Goal: Transaction & Acquisition: Purchase product/service

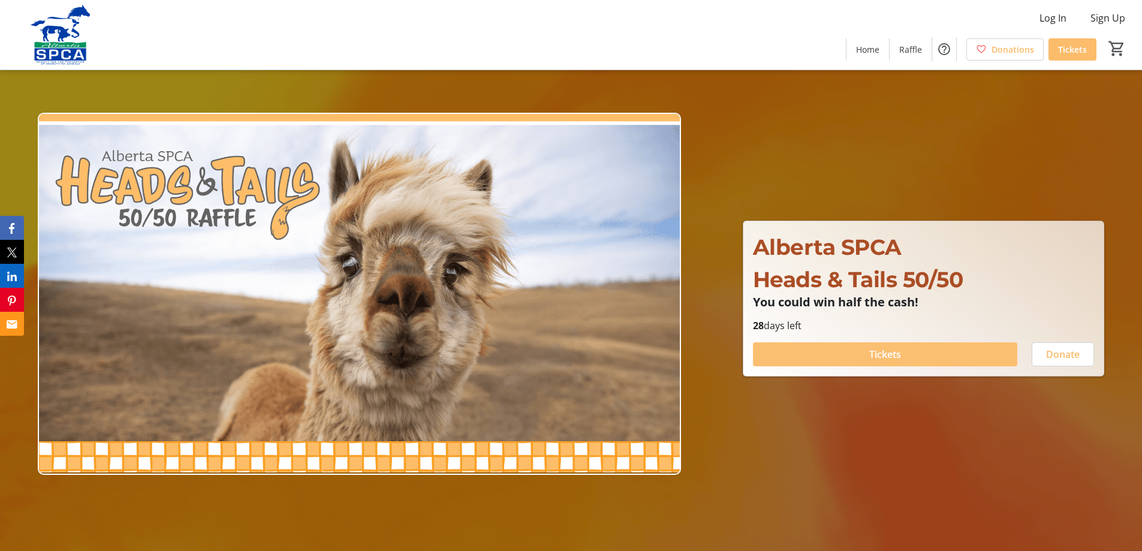
click at [908, 352] on span at bounding box center [885, 354] width 264 height 29
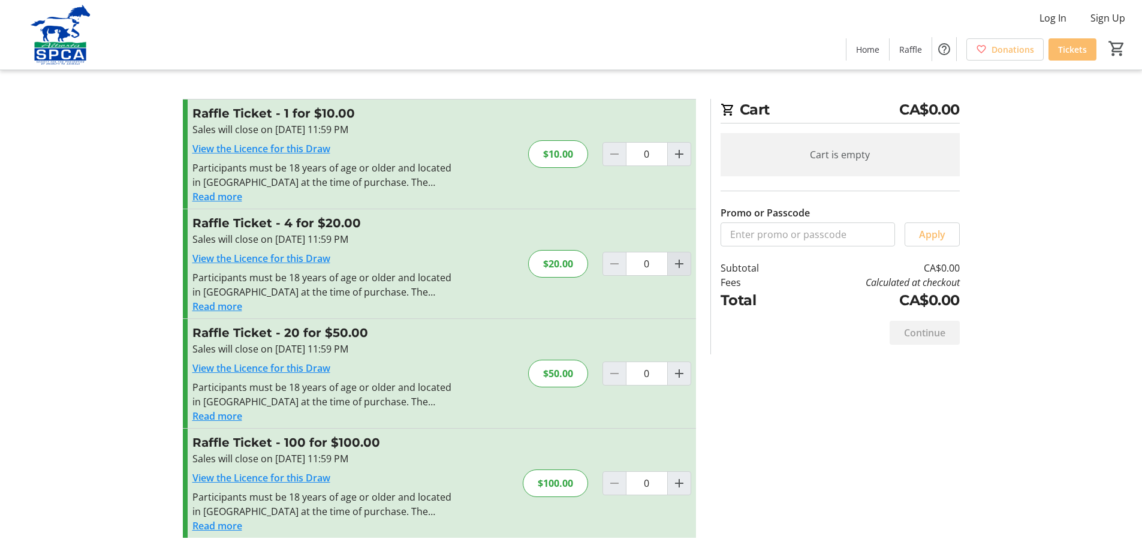
click at [683, 262] on mat-icon "Increment by one" at bounding box center [679, 264] width 14 height 14
type input "1"
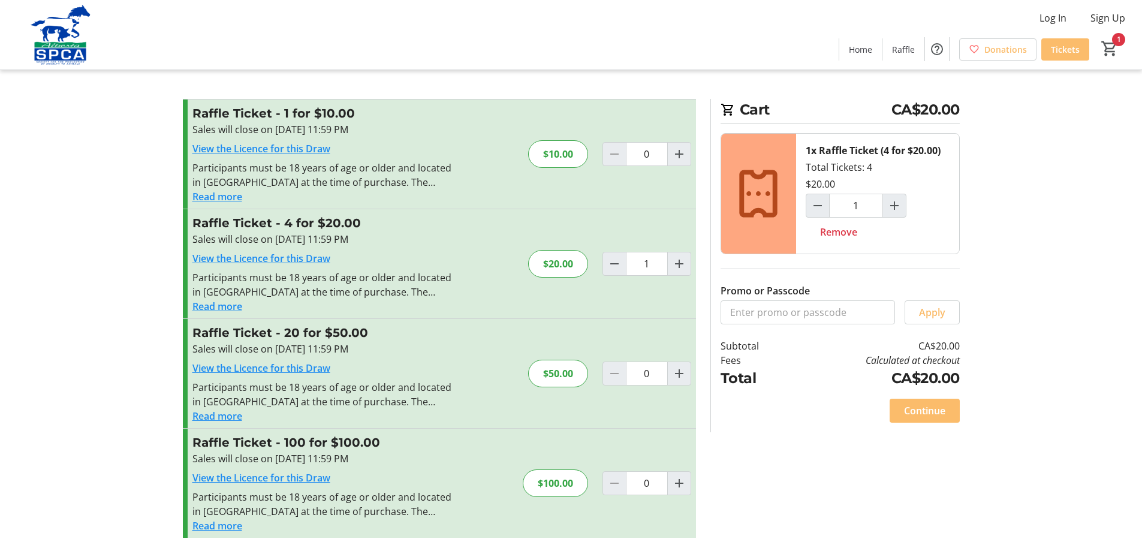
scroll to position [1, 0]
click at [937, 414] on span "Continue" at bounding box center [924, 409] width 41 height 14
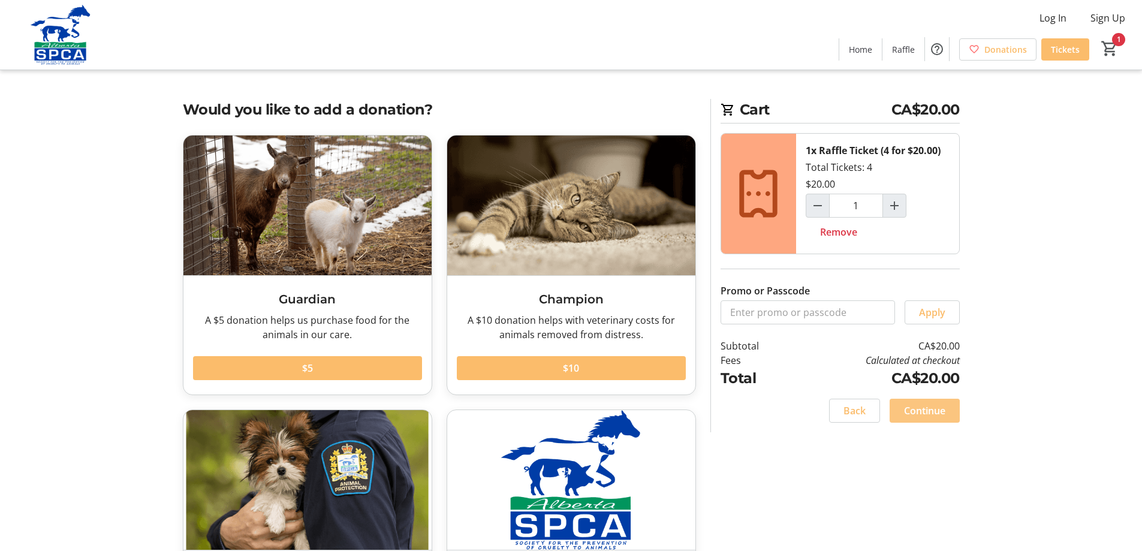
click at [923, 407] on span "Continue" at bounding box center [924, 410] width 41 height 14
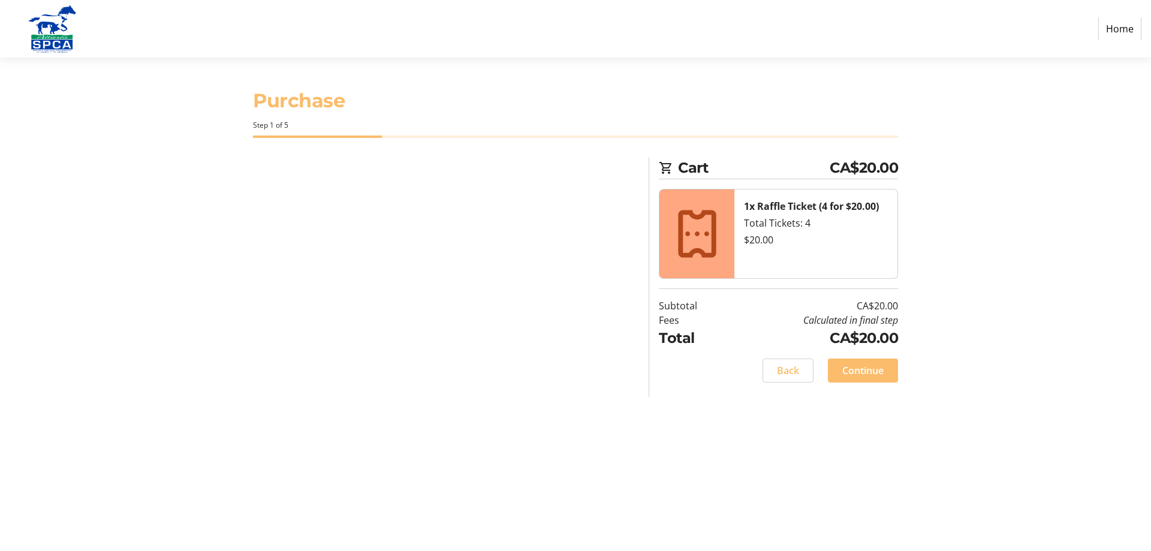
select select "CA"
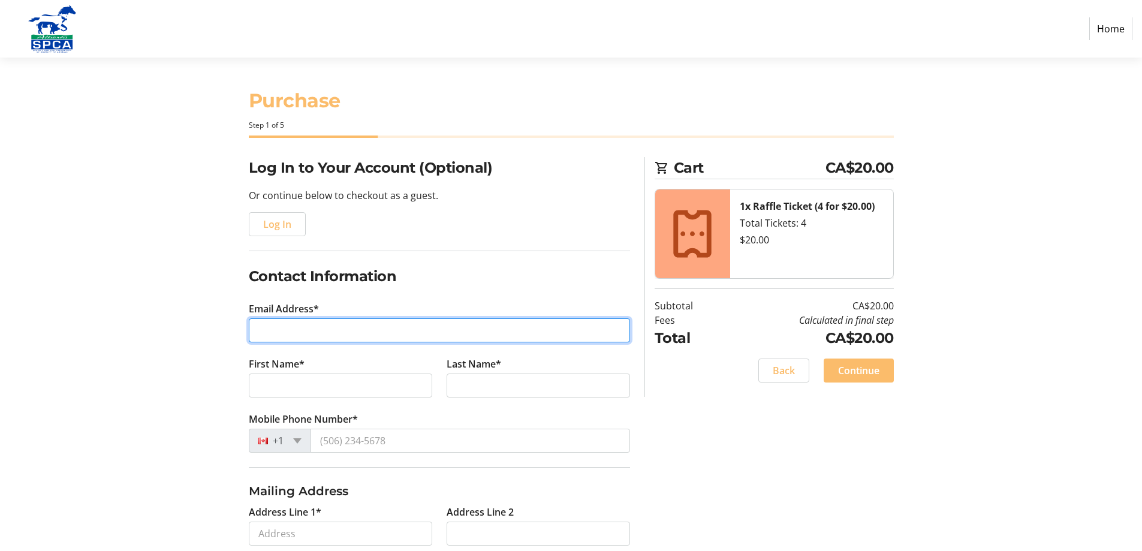
click at [327, 324] on input "Email Address*" at bounding box center [439, 330] width 381 height 24
type input "[PERSON_NAME][EMAIL_ADDRESS][DOMAIN_NAME]"
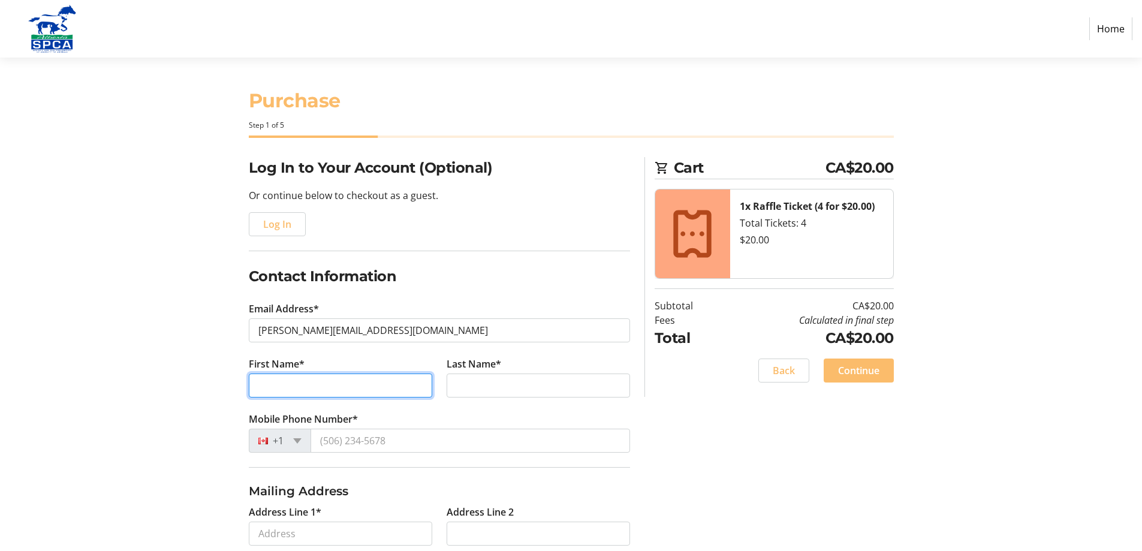
type input "[PERSON_NAME]"
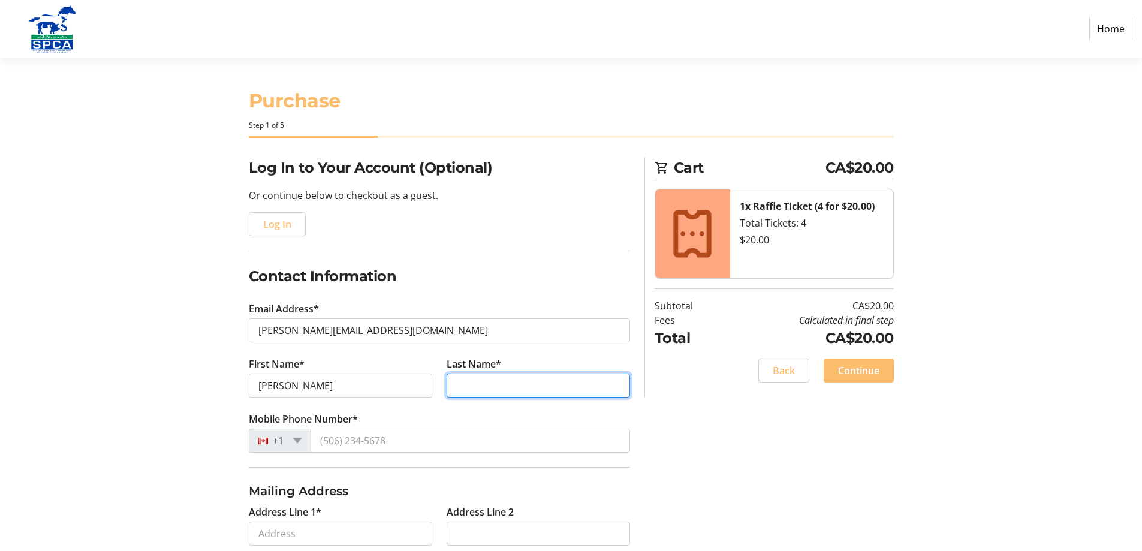
type input "[PERSON_NAME]"
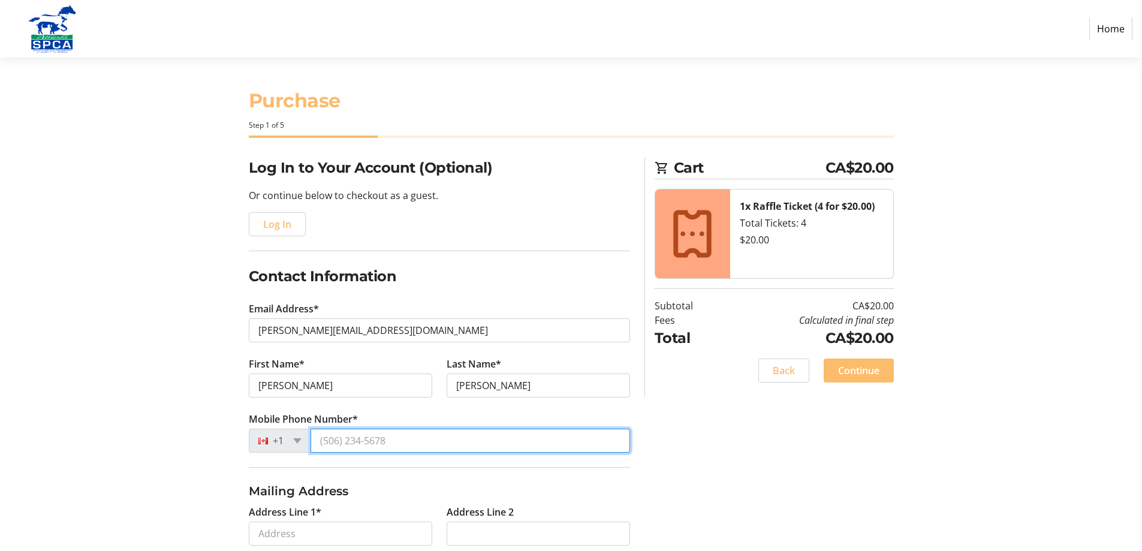
type input "[PHONE_NUMBER]"
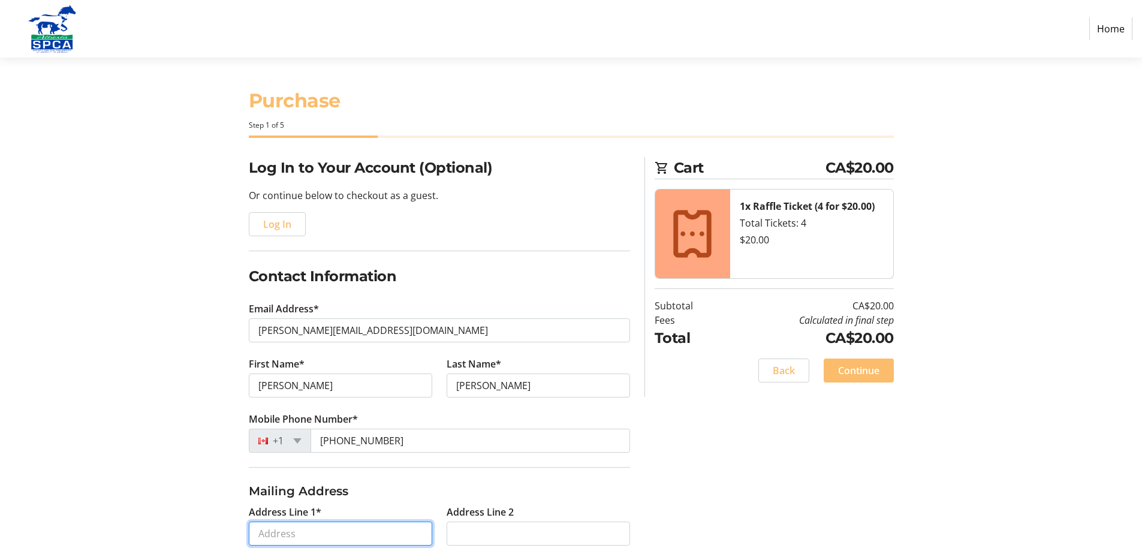
type input "[STREET_ADDRESS] ([GEOGRAPHIC_DATA])"
type input "[GEOGRAPHIC_DATA]"
select select "AB"
type input "T1Y 6Z8"
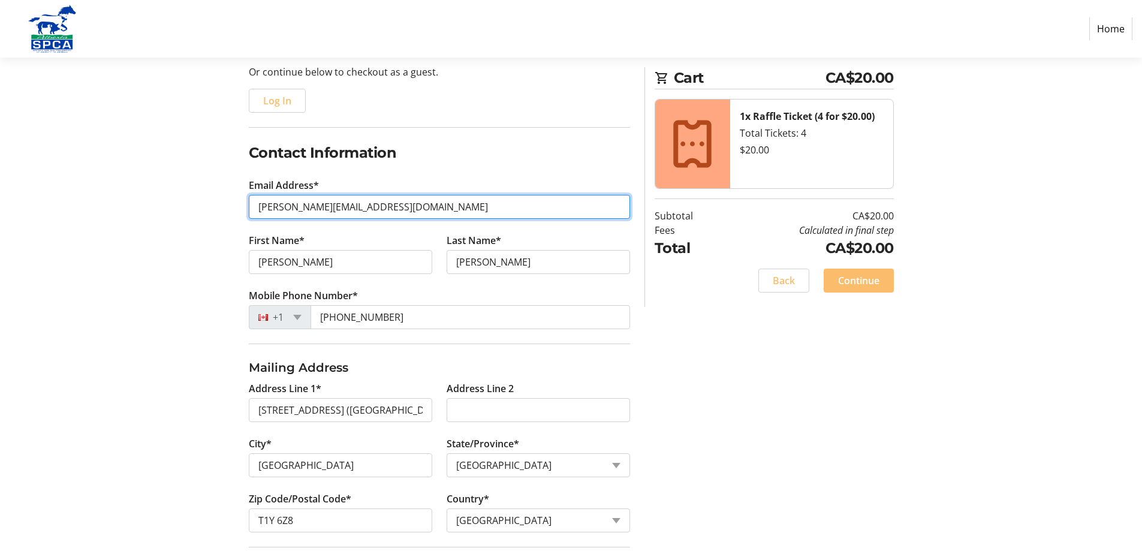
scroll to position [209, 0]
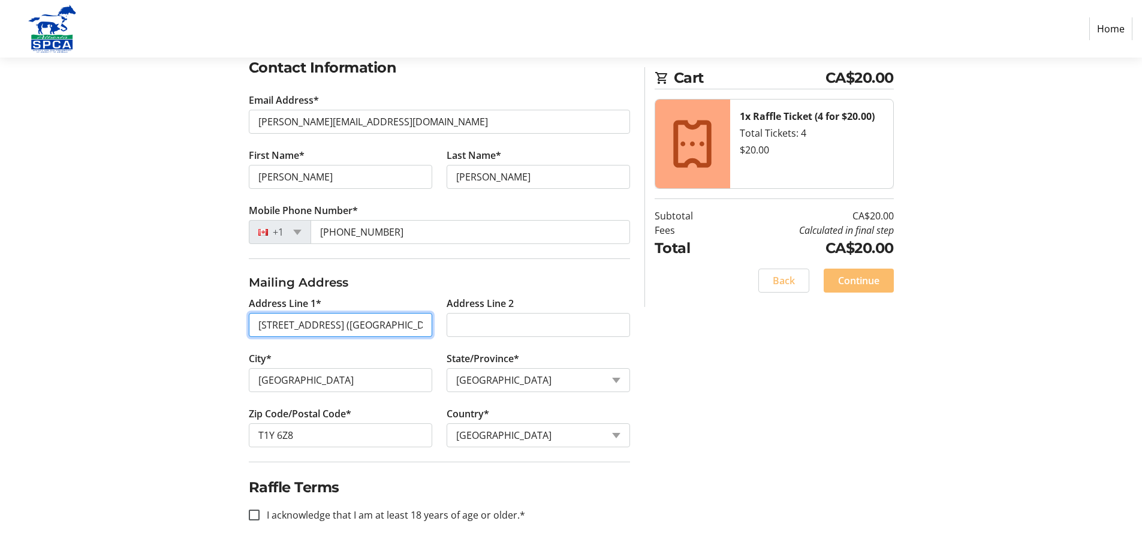
click at [413, 322] on input "[STREET_ADDRESS] ([GEOGRAPHIC_DATA])" at bounding box center [340, 325] width 183 height 24
type input "[STREET_ADDRESS]"
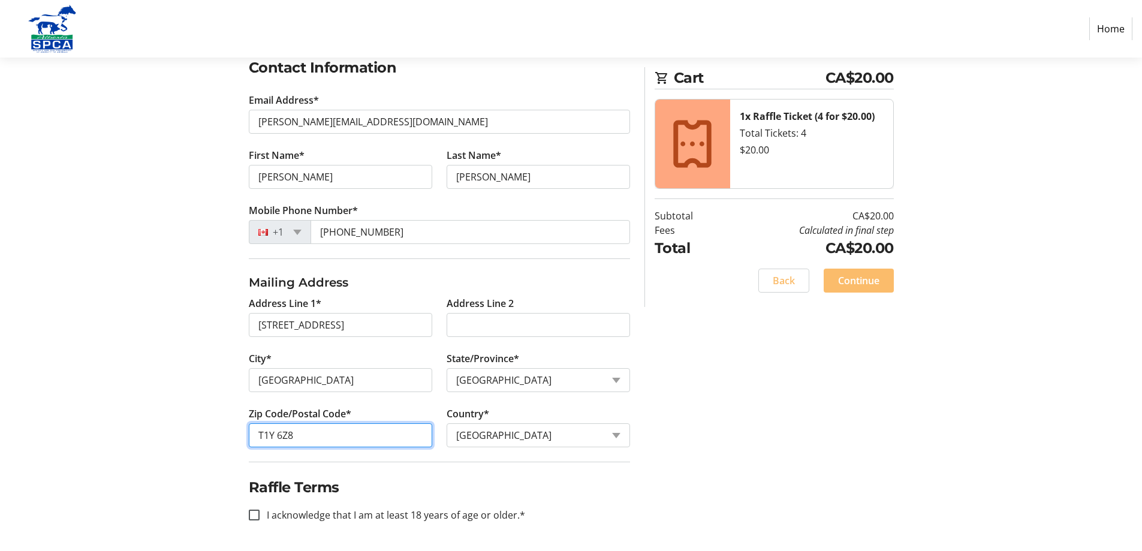
click at [342, 435] on input "T1Y 6Z8" at bounding box center [340, 435] width 183 height 24
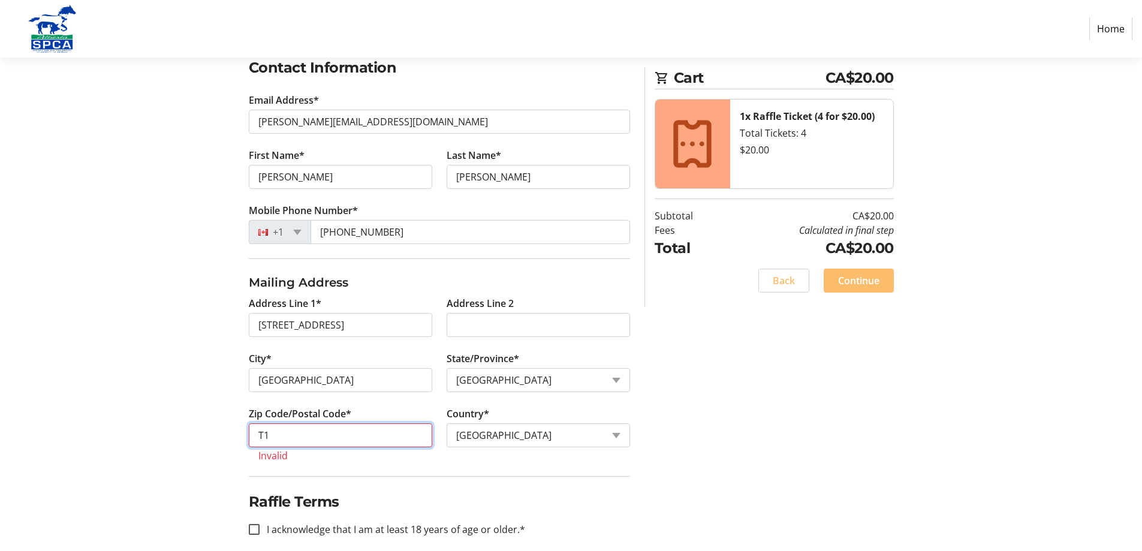
type input "T"
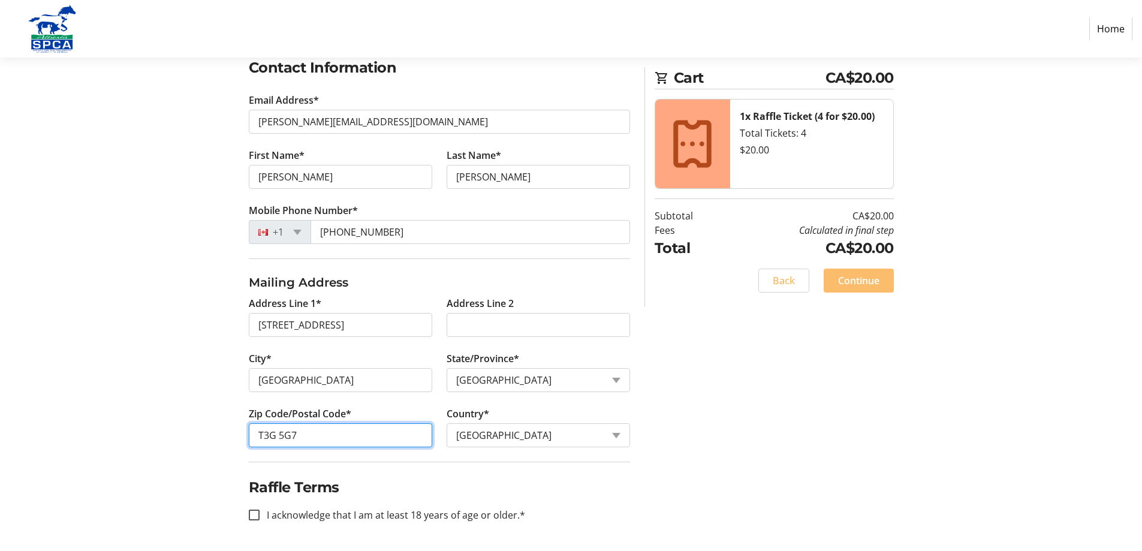
type input "T3G 5G7"
click at [764, 462] on div "Log In to Your Account (Optional) Or continue below to checkout as a guest. Log…" at bounding box center [571, 249] width 791 height 602
click at [257, 514] on input "I acknowledge that I am at least 18 years of age or older.*" at bounding box center [254, 514] width 11 height 11
checkbox input "true"
click at [875, 282] on span "Continue" at bounding box center [858, 280] width 41 height 14
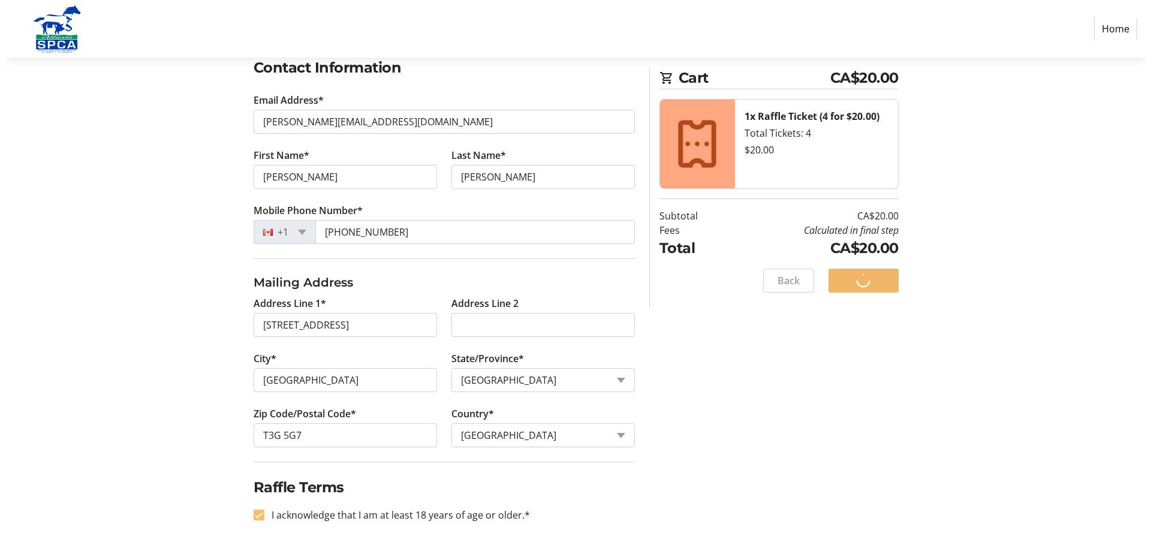
scroll to position [0, 0]
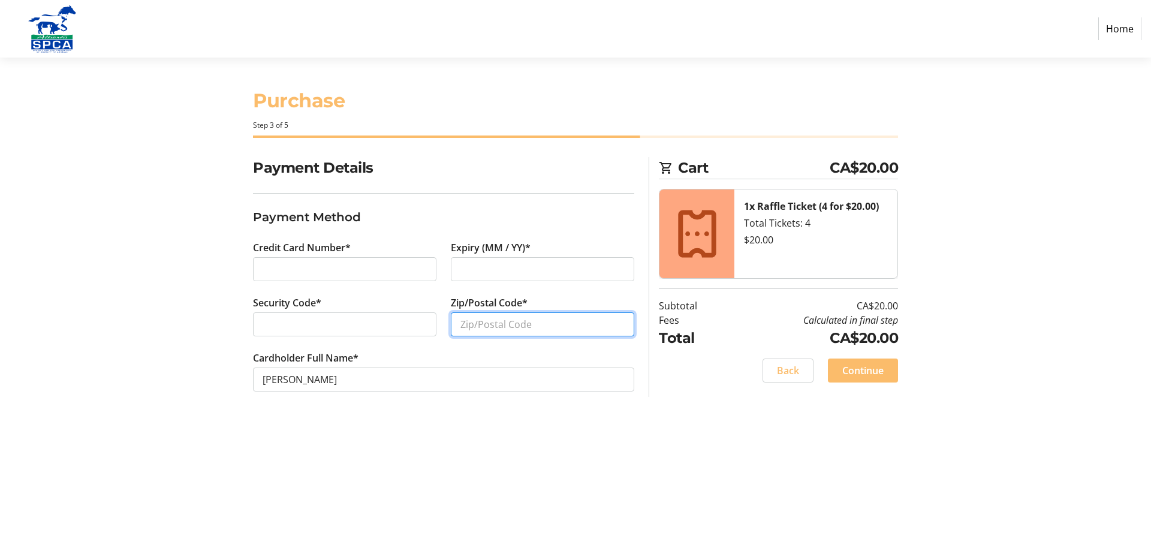
click at [468, 319] on input "Zip/Postal Code*" at bounding box center [542, 324] width 183 height 24
type input "T3G 5G7"
click at [857, 363] on span "Continue" at bounding box center [862, 370] width 41 height 14
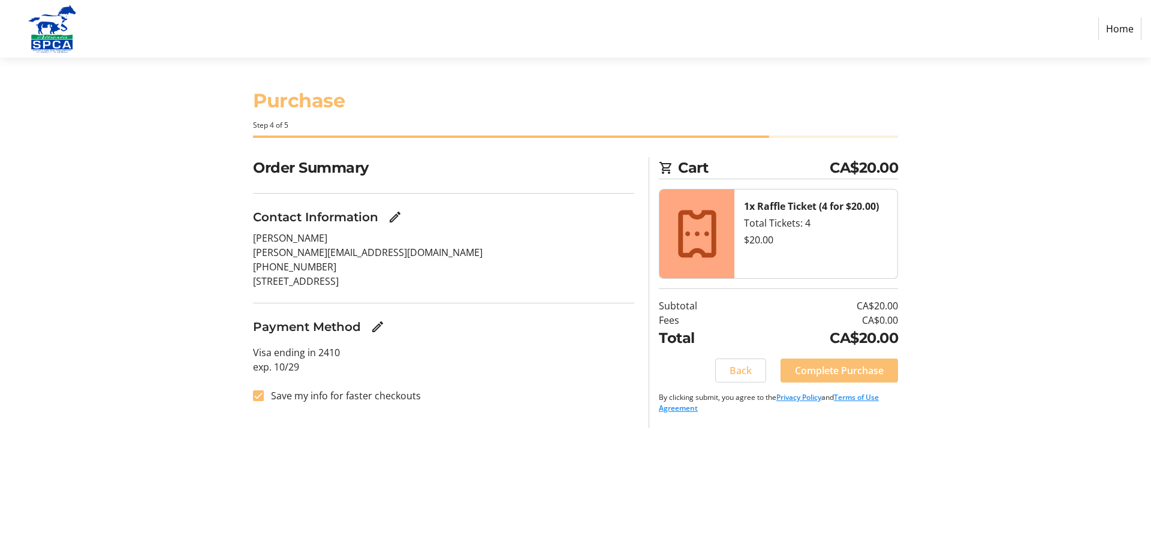
click at [850, 372] on span "Complete Purchase" at bounding box center [839, 370] width 89 height 14
